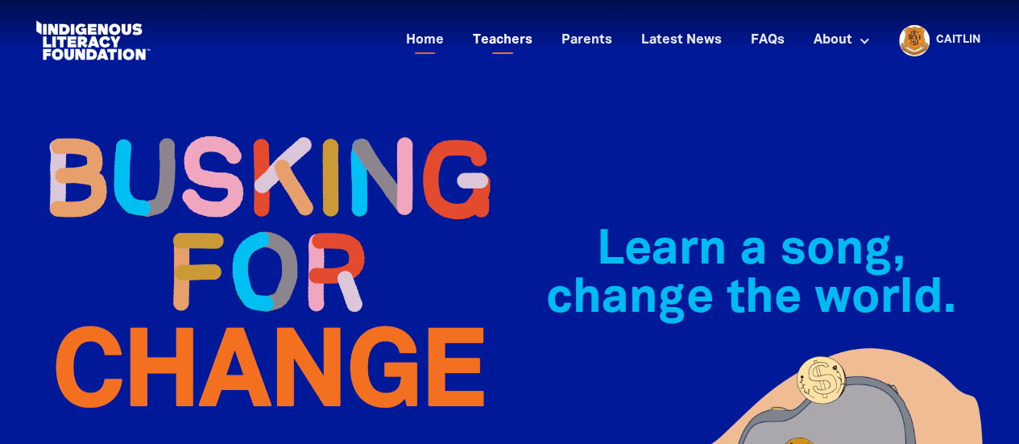
click at [514, 49] on link "Teachers" at bounding box center [502, 40] width 79 height 27
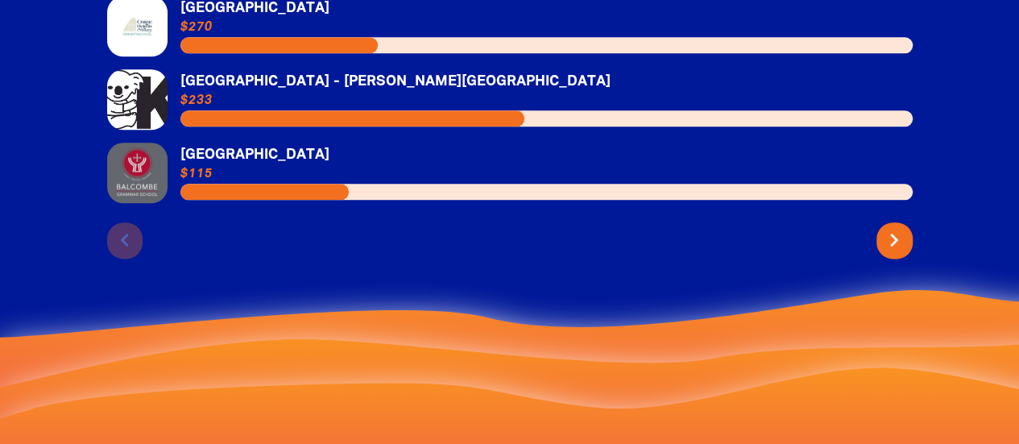
scroll to position [3957, 0]
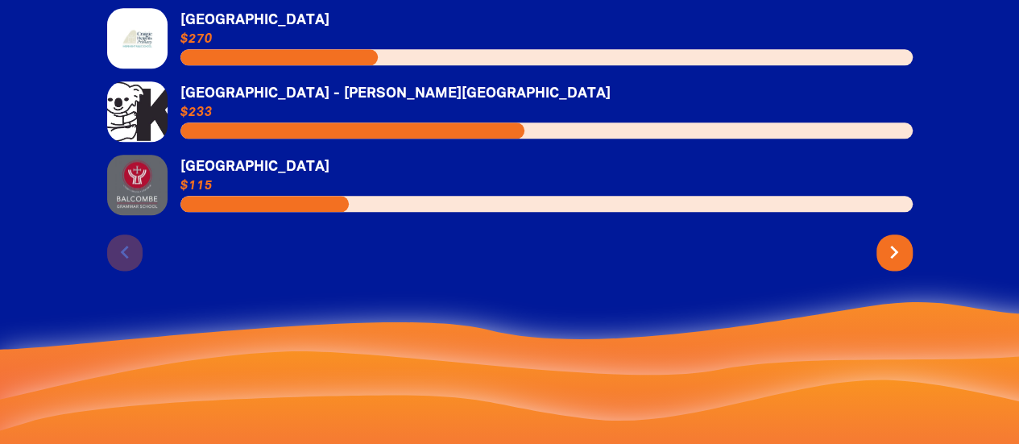
click at [271, 155] on link "Link to [GEOGRAPHIC_DATA]" at bounding box center [510, 185] width 806 height 60
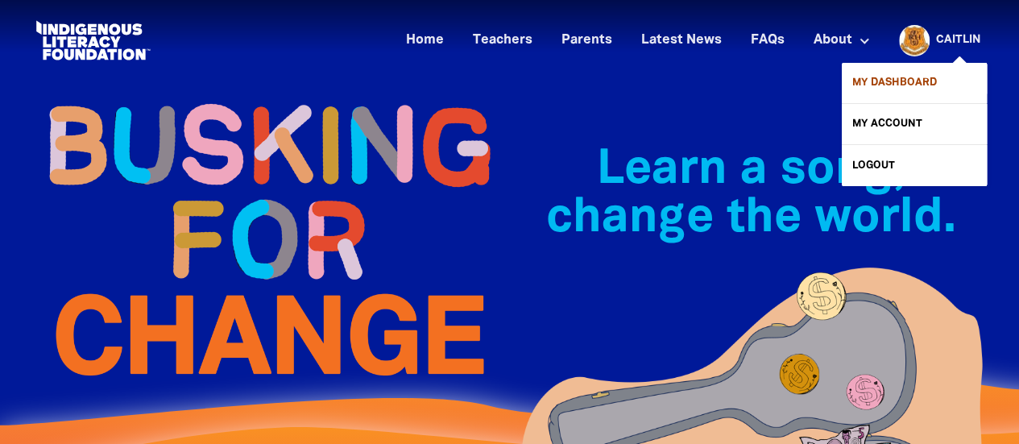
click at [902, 82] on link "My Dashboard" at bounding box center [914, 83] width 145 height 40
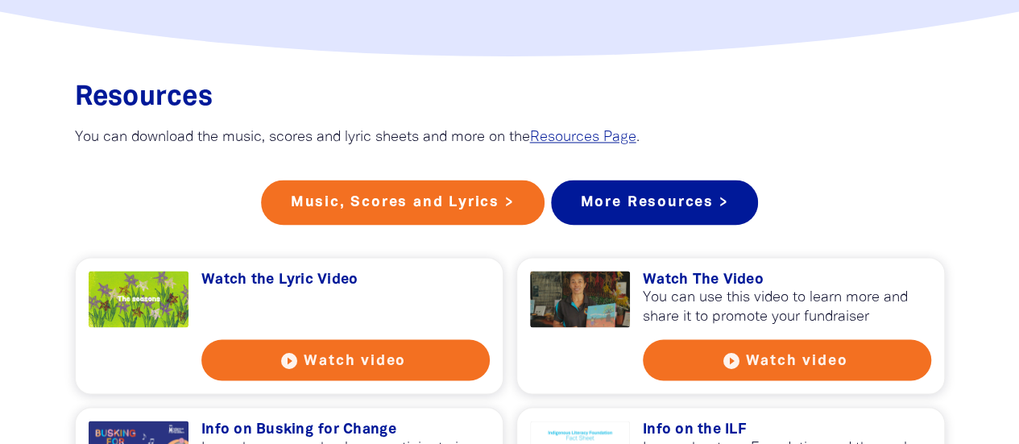
scroll to position [1302, 0]
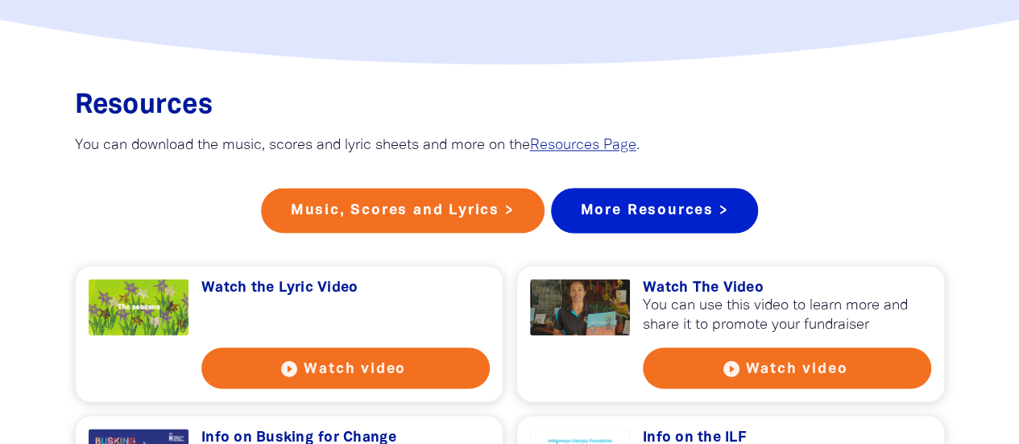
click at [679, 231] on link "More Resources >" at bounding box center [655, 210] width 208 height 45
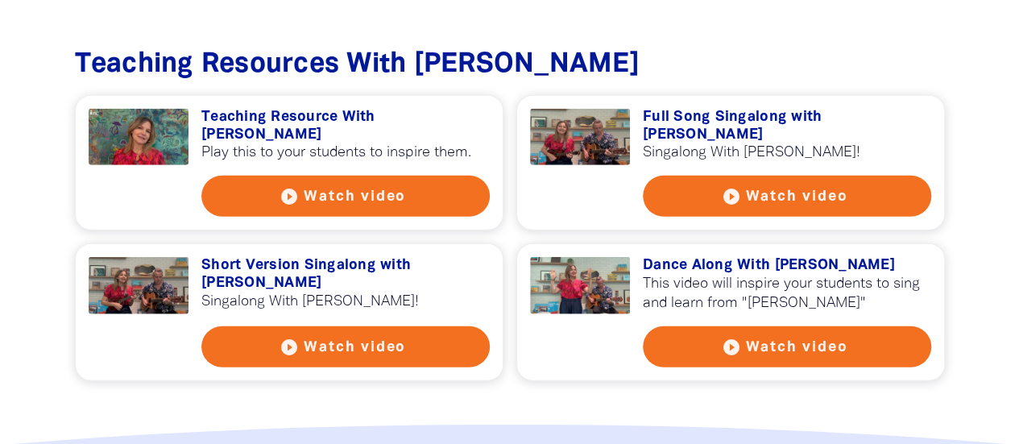
scroll to position [1917, 0]
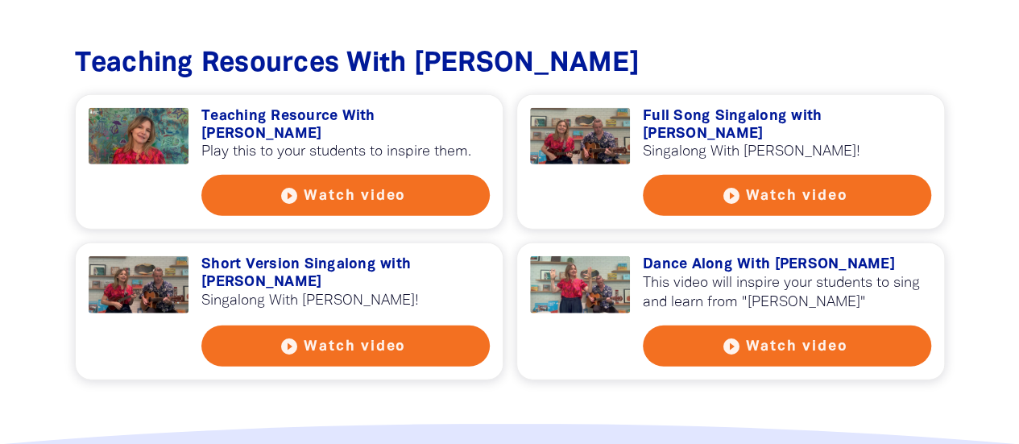
click at [695, 326] on button "play_circle_filled Watch video" at bounding box center [787, 346] width 288 height 41
